Goal: Task Accomplishment & Management: Manage account settings

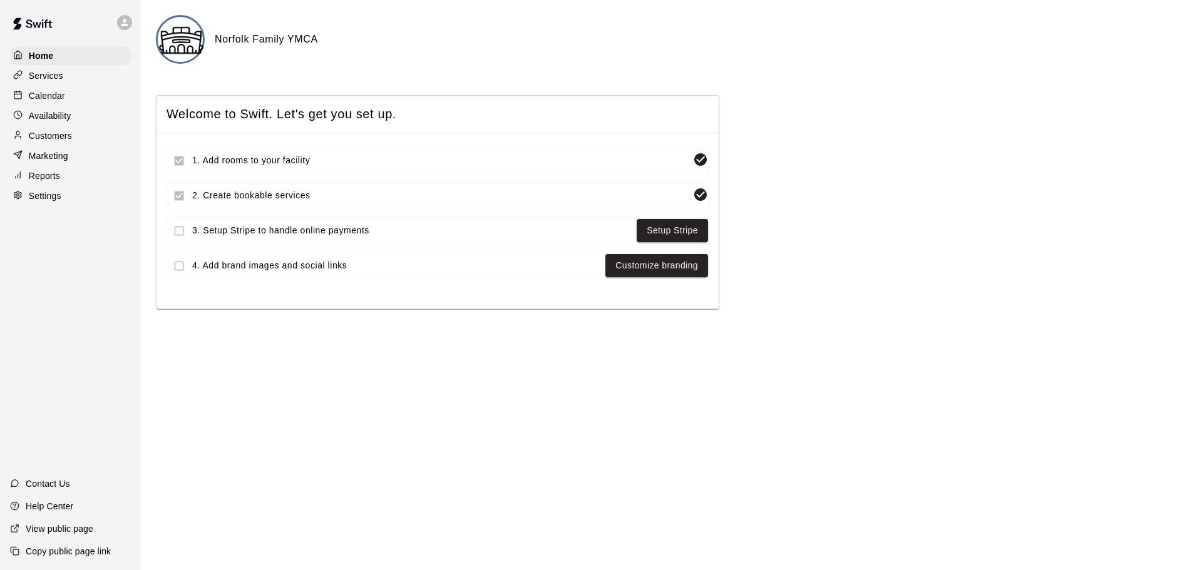
click at [43, 101] on p "Calendar" at bounding box center [47, 96] width 36 height 13
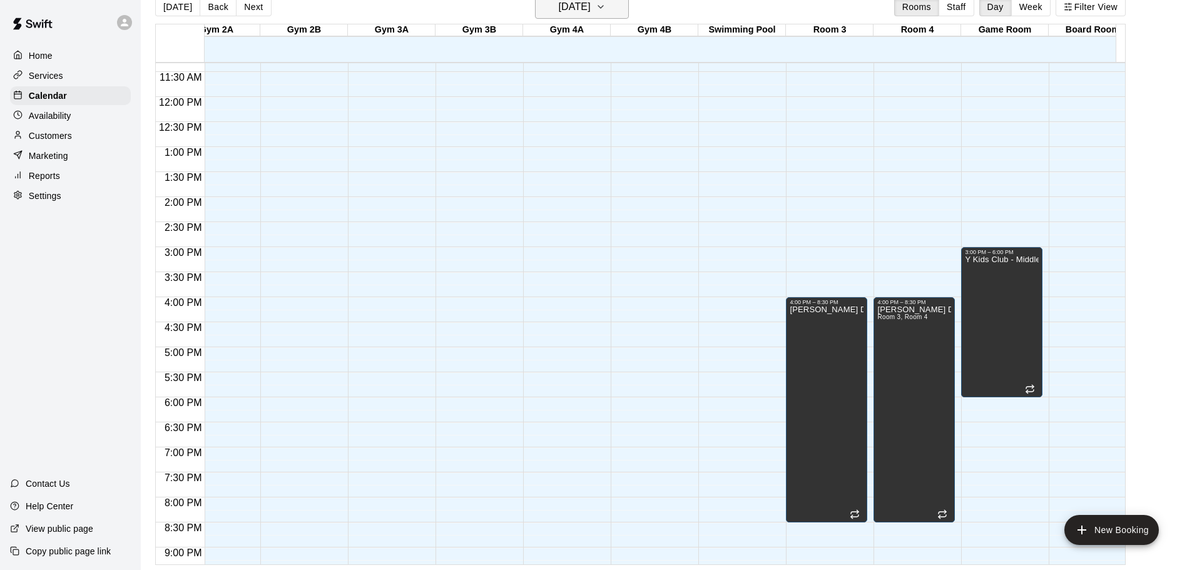
click at [581, 6] on h6 "[DATE]" at bounding box center [575, 7] width 32 height 18
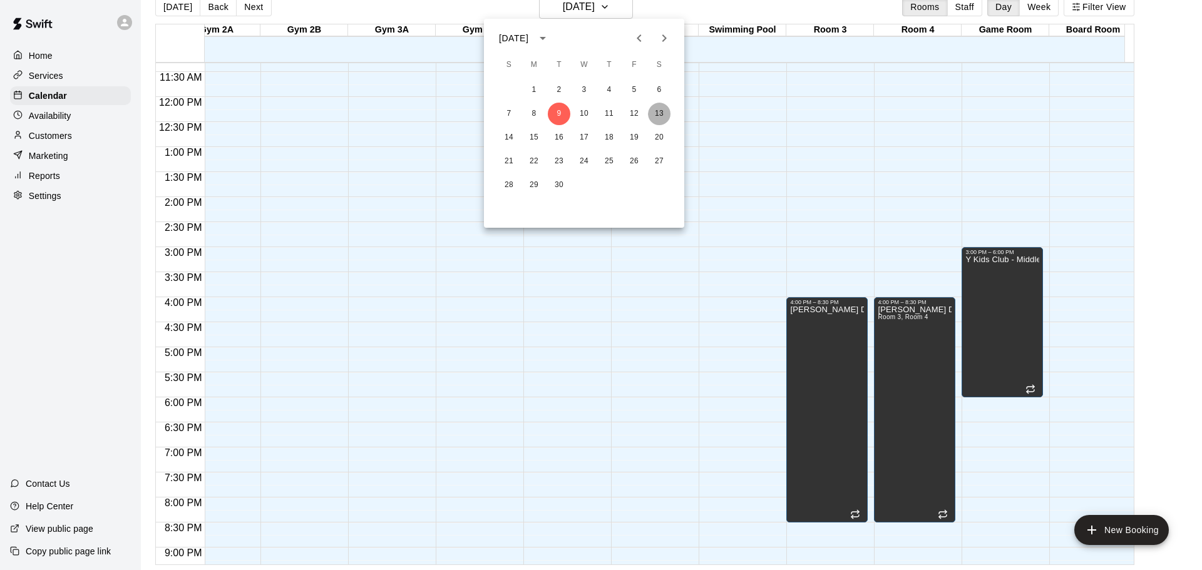
click at [659, 111] on button "13" at bounding box center [659, 114] width 23 height 23
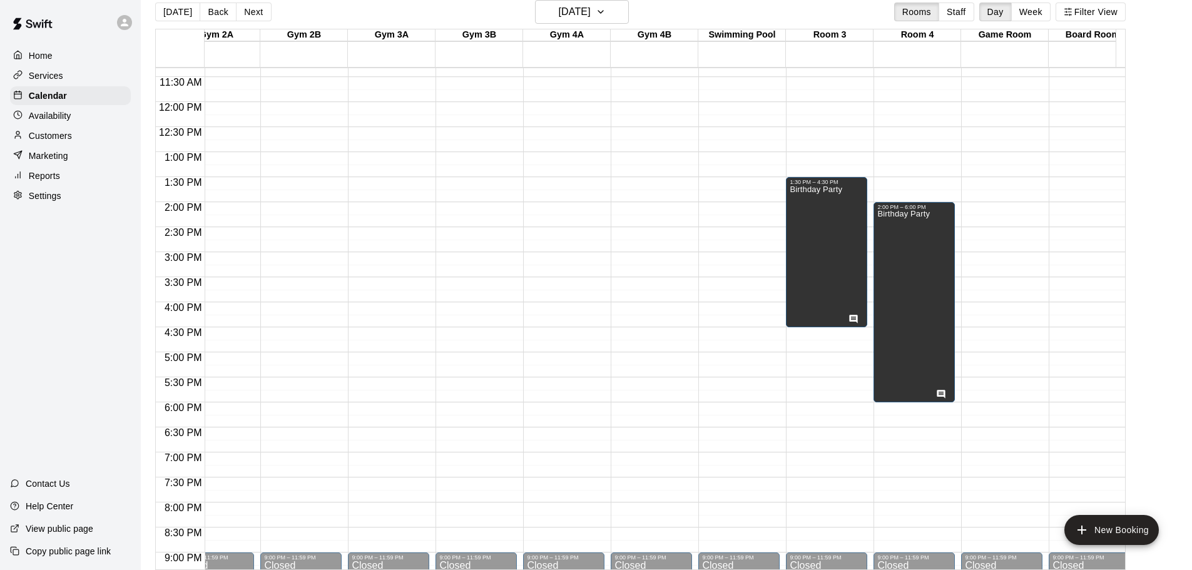
click at [717, 209] on div "12:00 AM – 7:00 AM Closed 9:00 PM – 11:59 PM Closed" at bounding box center [739, 102] width 81 height 1202
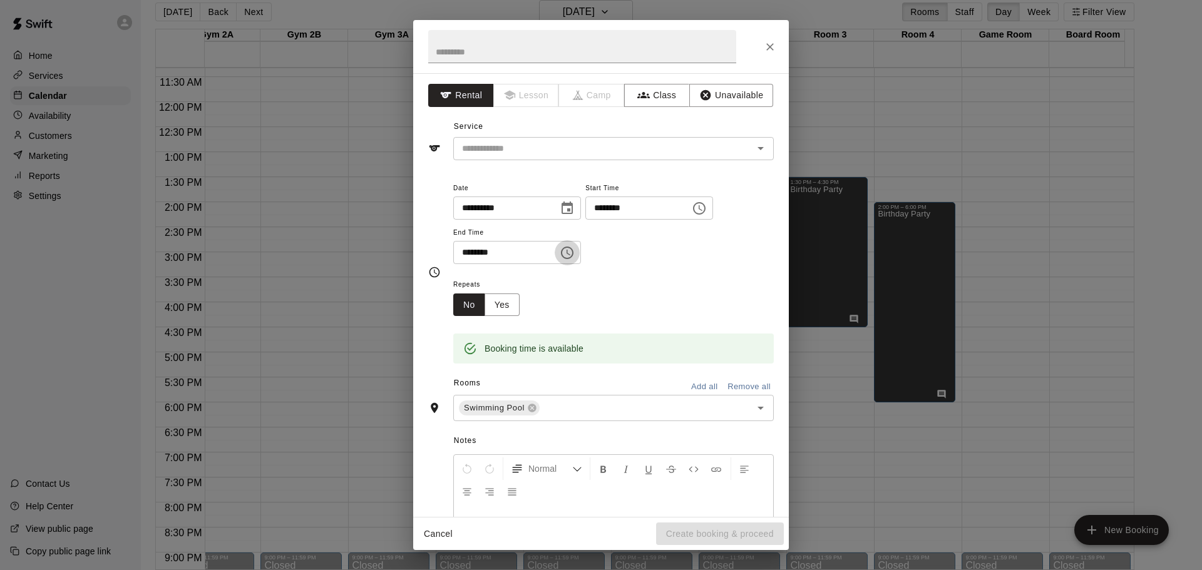
click at [575, 245] on icon "Choose time, selected time is 2:30 PM" at bounding box center [567, 252] width 15 height 15
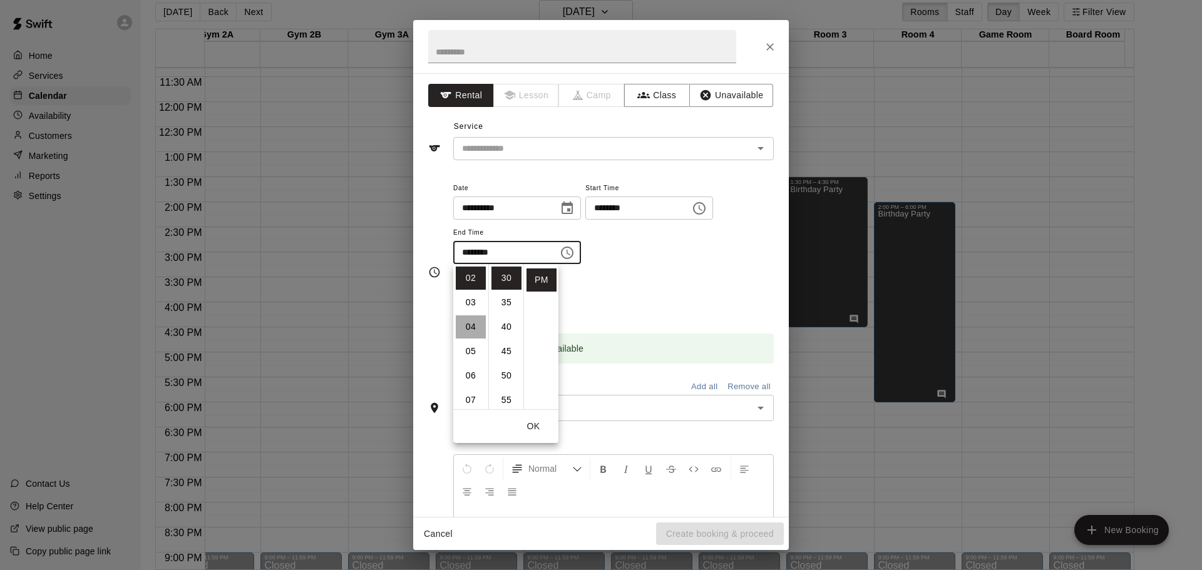
click at [469, 332] on li "04" at bounding box center [471, 326] width 30 height 23
click at [503, 277] on li "00" at bounding box center [506, 278] width 30 height 23
type input "********"
click at [571, 150] on input "text" at bounding box center [595, 149] width 276 height 16
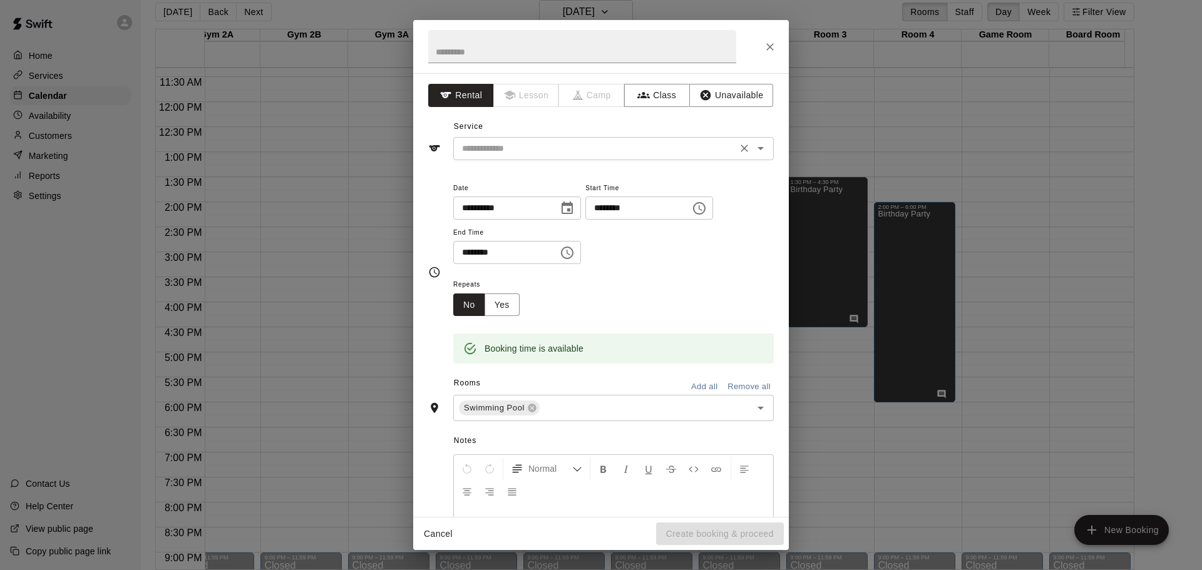
click at [753, 150] on icon "Open" at bounding box center [760, 148] width 15 height 15
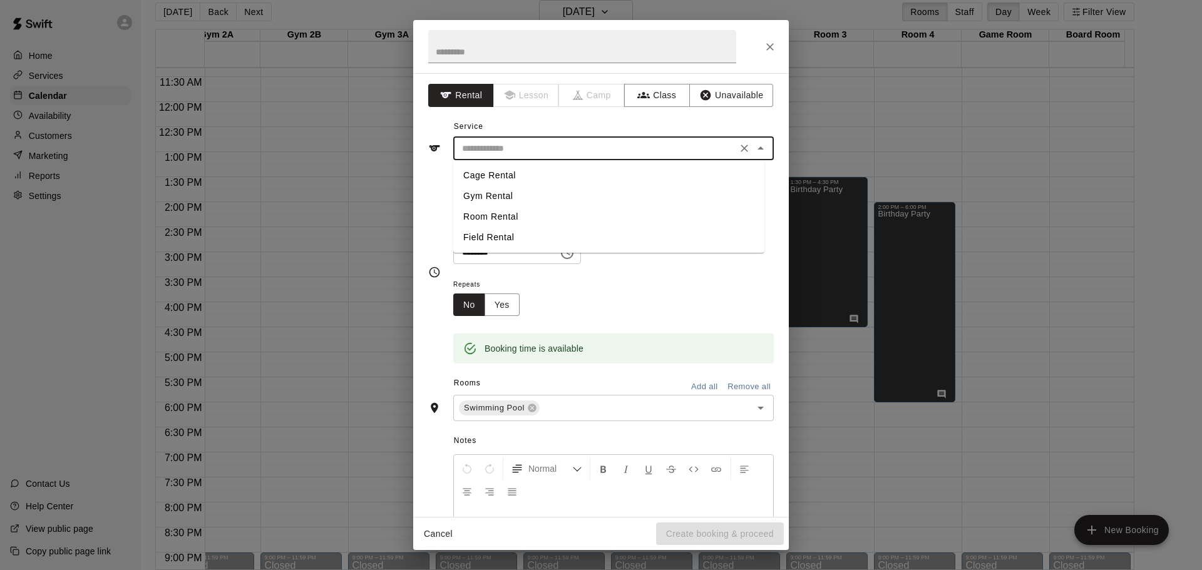
click at [435, 180] on div "**********" at bounding box center [601, 272] width 346 height 184
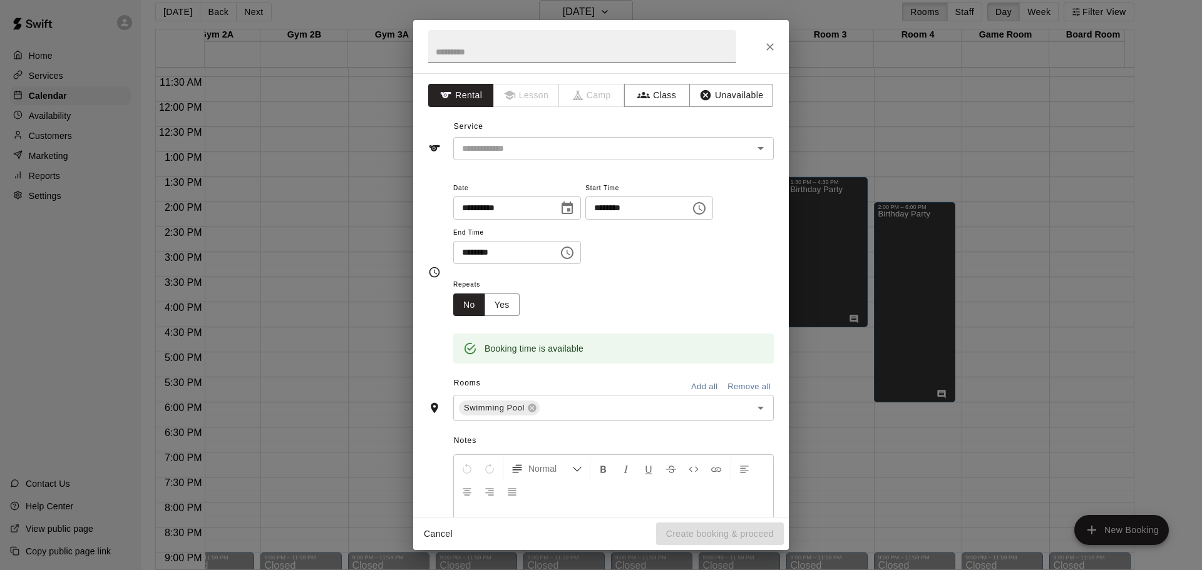
click at [501, 53] on input "text" at bounding box center [582, 46] width 308 height 33
click at [584, 50] on input "text" at bounding box center [582, 46] width 308 height 33
type input "**********"
click at [720, 101] on button "Unavailable" at bounding box center [731, 95] width 84 height 23
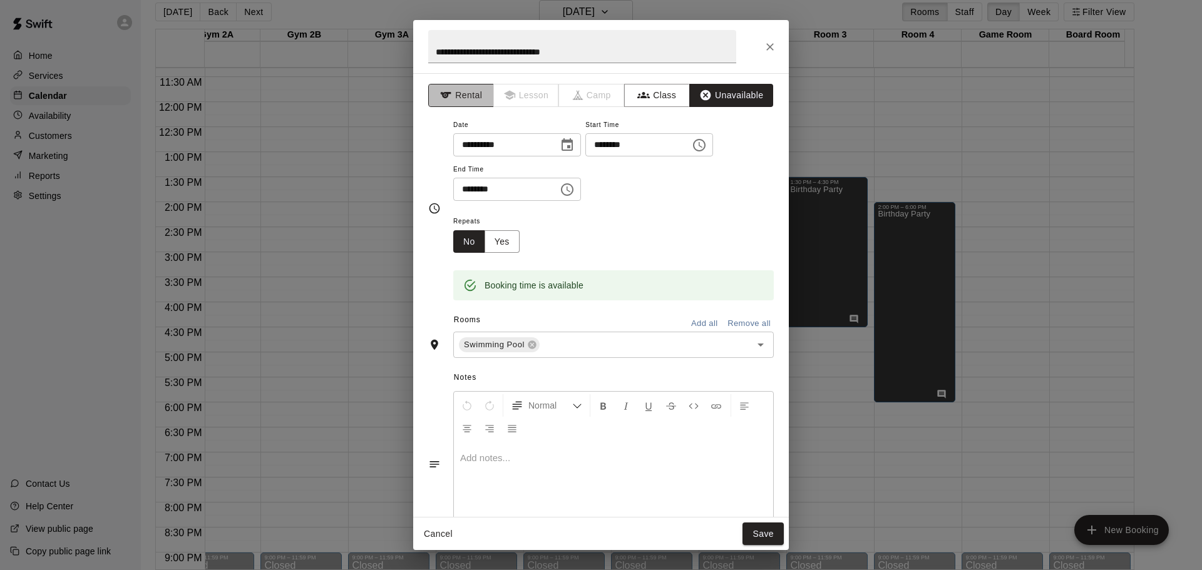
click at [467, 100] on button "Rental" at bounding box center [461, 95] width 66 height 23
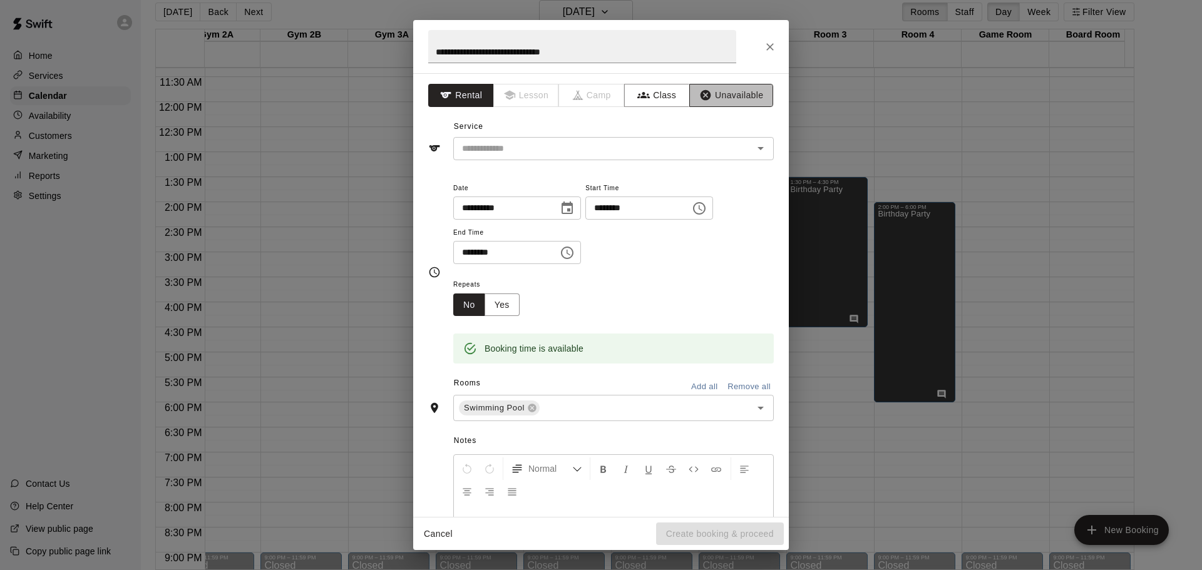
click at [732, 94] on button "Unavailable" at bounding box center [731, 95] width 84 height 23
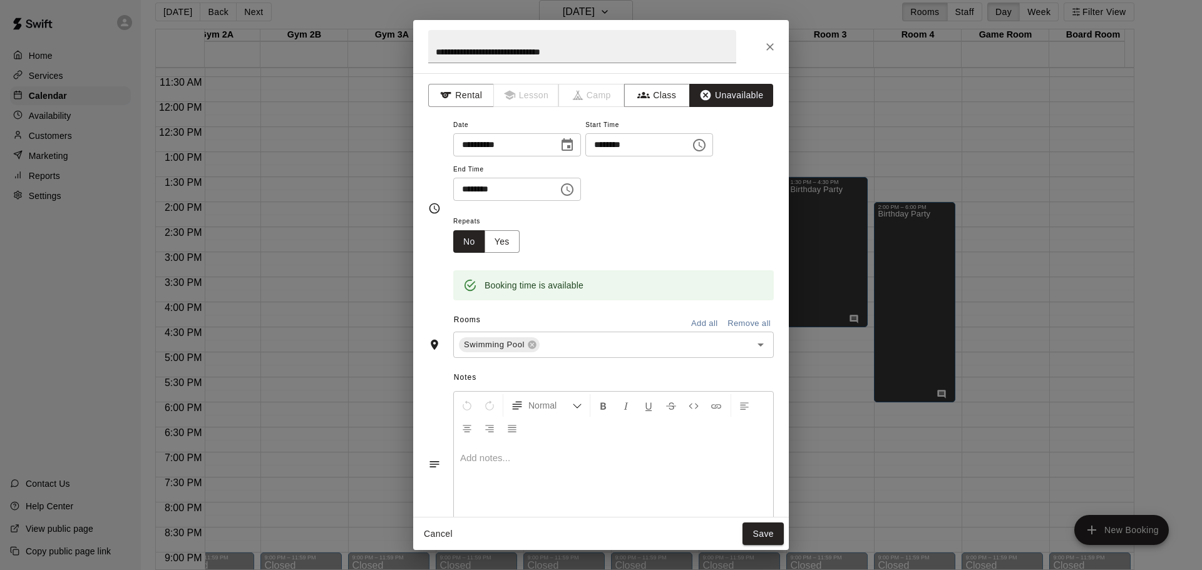
click at [568, 461] on p at bounding box center [613, 458] width 307 height 13
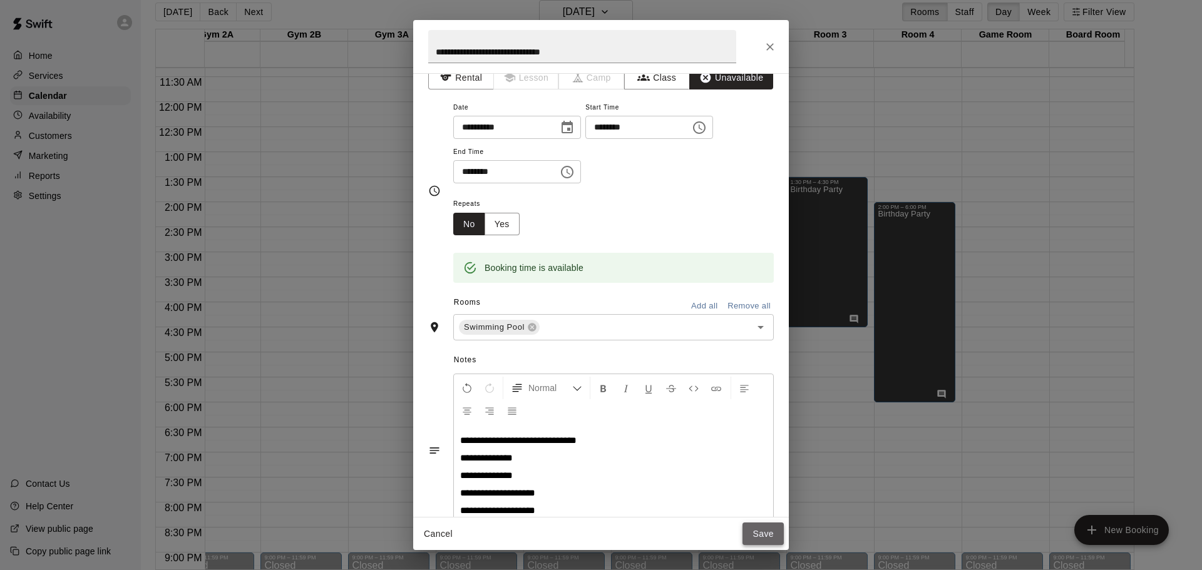
click at [768, 536] on button "Save" at bounding box center [762, 534] width 41 height 23
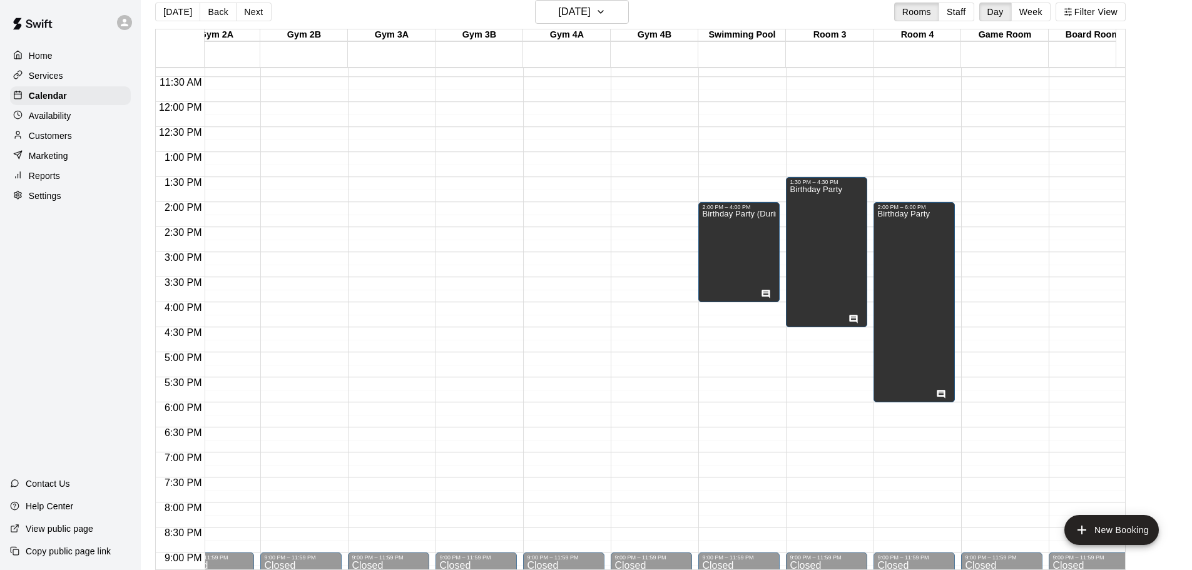
click at [986, 310] on div "12:00 AM – 7:00 AM Closed 9:00 PM – 11:59 PM Closed" at bounding box center [1001, 102] width 81 height 1202
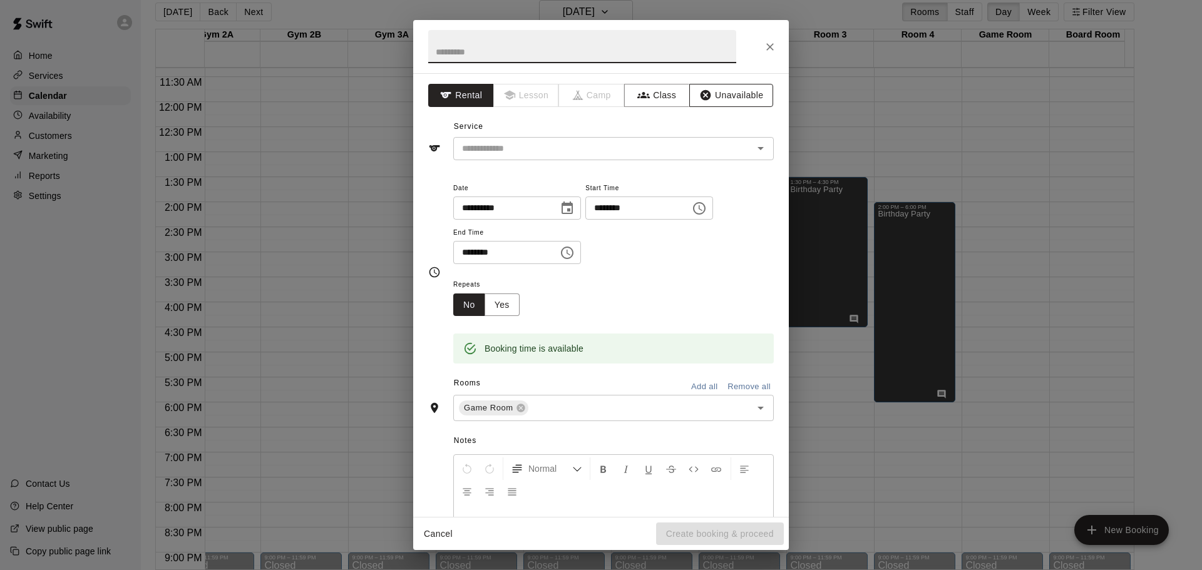
click at [712, 98] on button "Unavailable" at bounding box center [731, 95] width 84 height 23
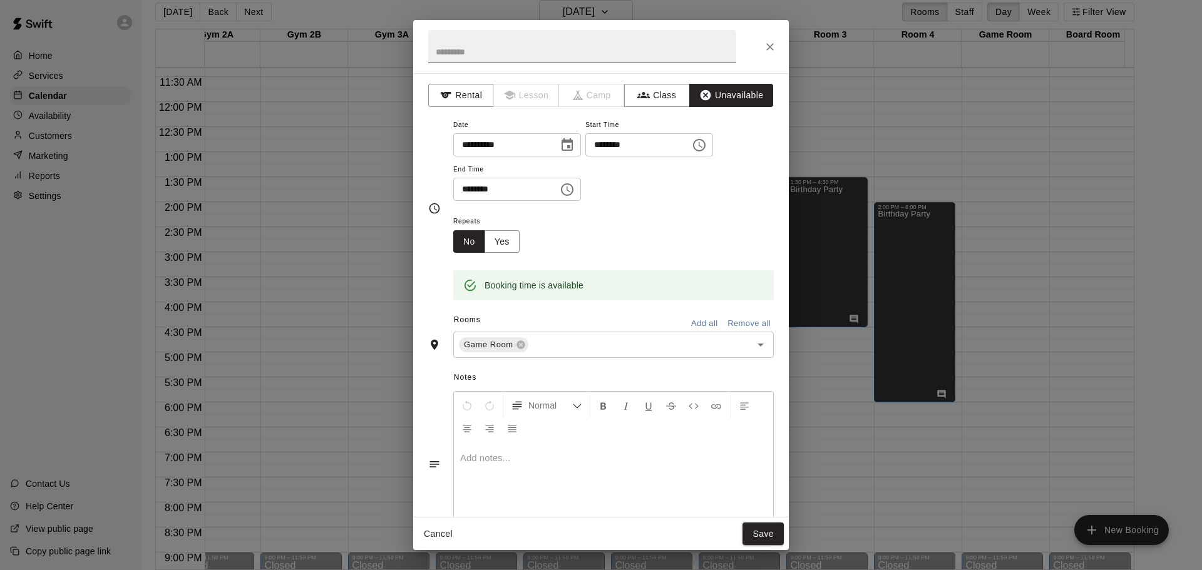
click at [617, 49] on input "text" at bounding box center [582, 46] width 308 height 33
type input "**********"
click at [529, 473] on div at bounding box center [613, 490] width 319 height 94
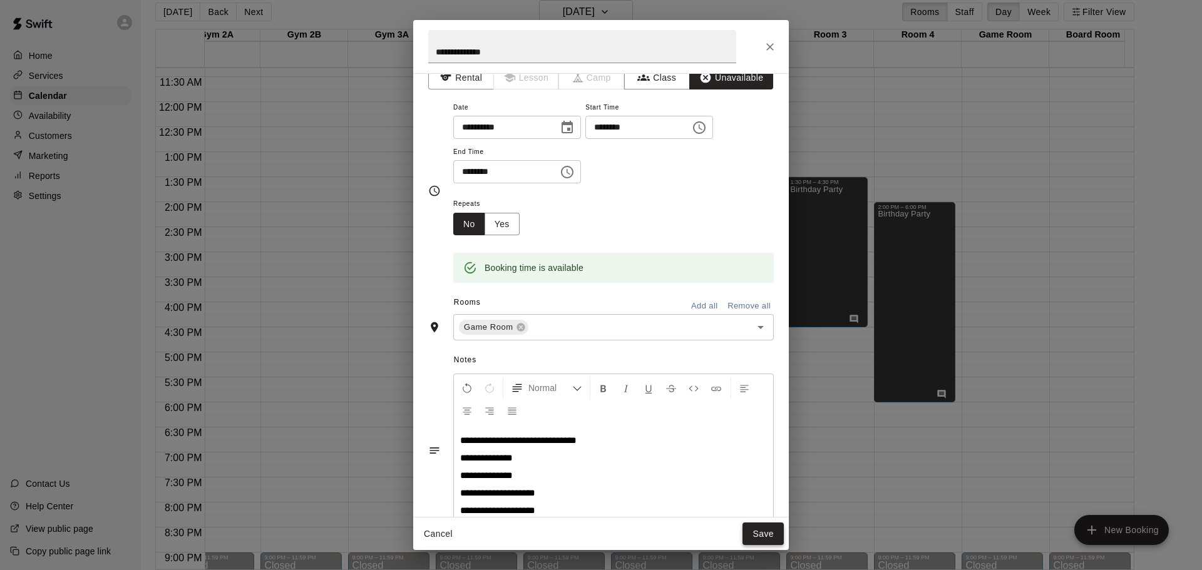
click at [769, 533] on button "Save" at bounding box center [762, 534] width 41 height 23
